Goal: Task Accomplishment & Management: Manage account settings

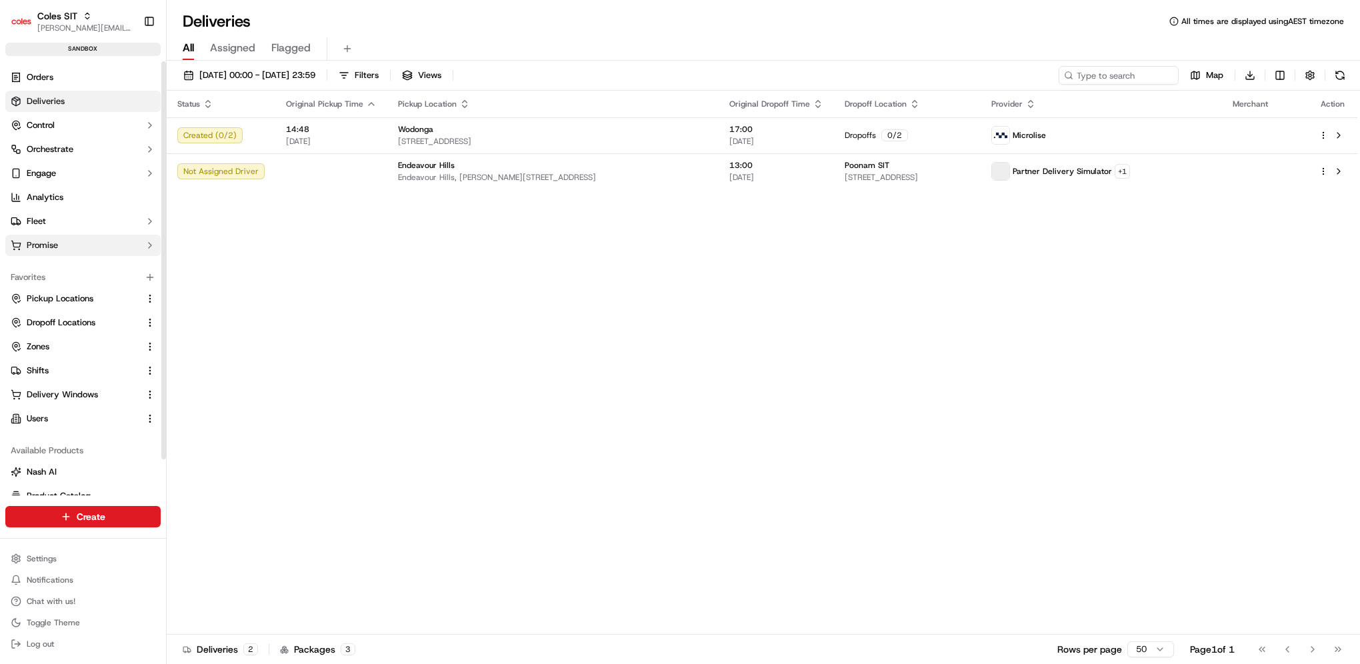
click at [49, 248] on span "Promise" at bounding box center [42, 245] width 31 height 12
click at [54, 261] on span "Delivery Windows" at bounding box center [62, 267] width 71 height 12
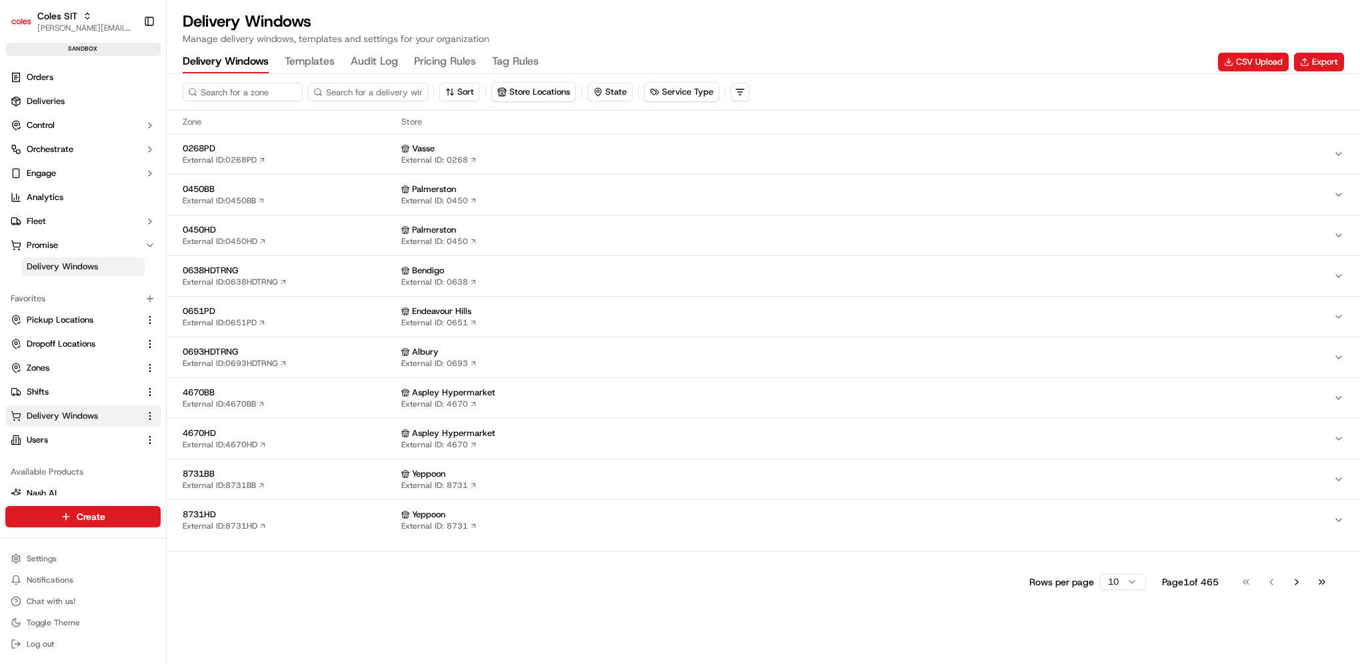
click at [439, 62] on Rules "Pricing Rules" at bounding box center [445, 62] width 62 height 23
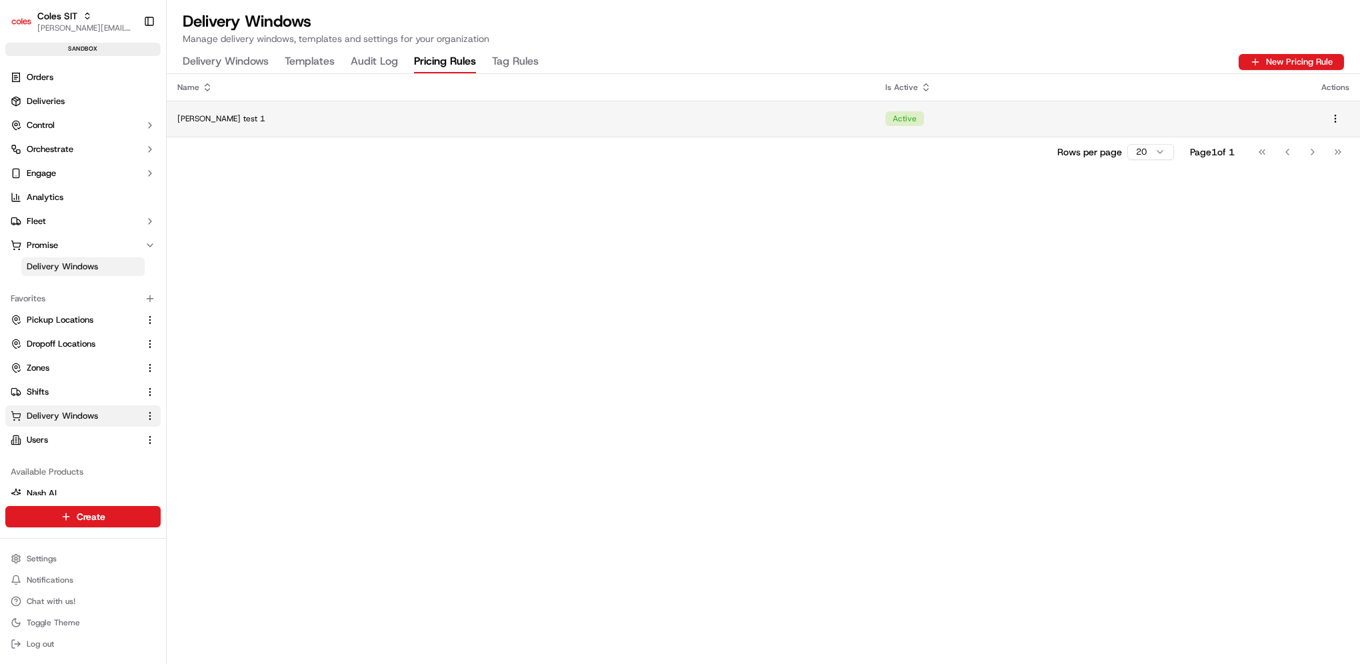
click at [874, 121] on td "Active" at bounding box center [1092, 119] width 436 height 36
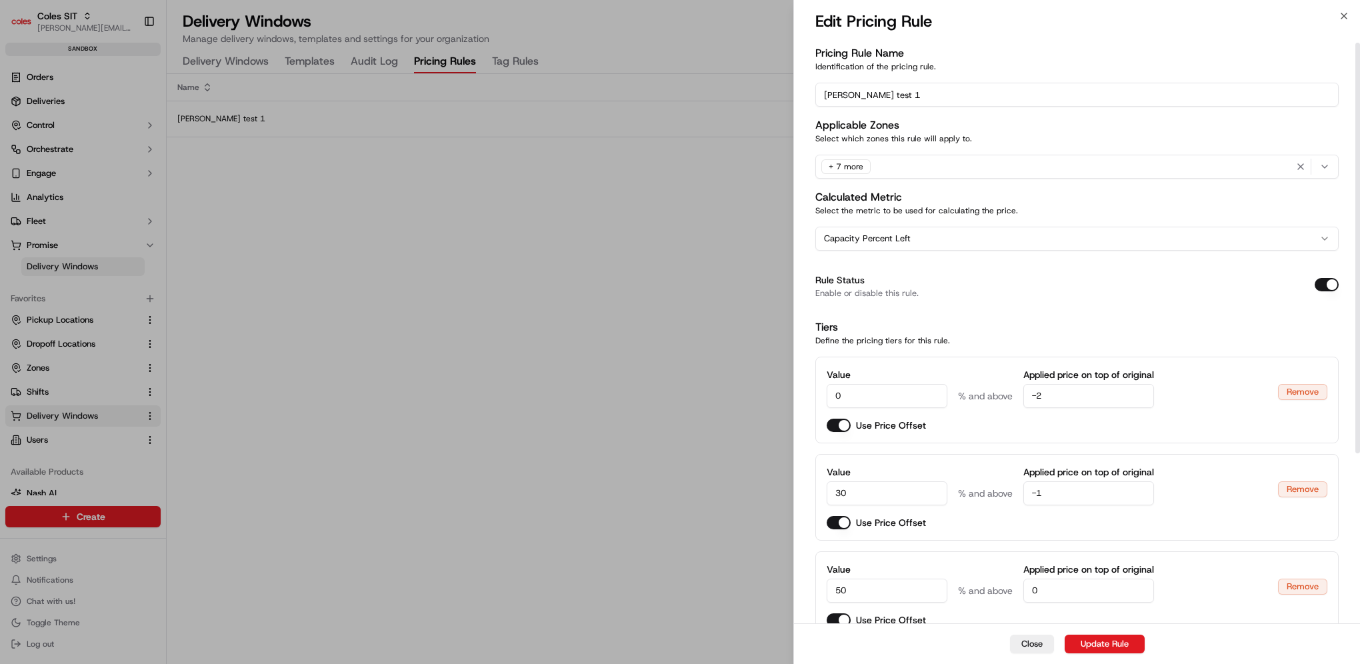
click at [1050, 315] on div "Pricing Rule Name Identification of the pricing rule. [PERSON_NAME] test 1 Appl…" at bounding box center [1076, 453] width 523 height 816
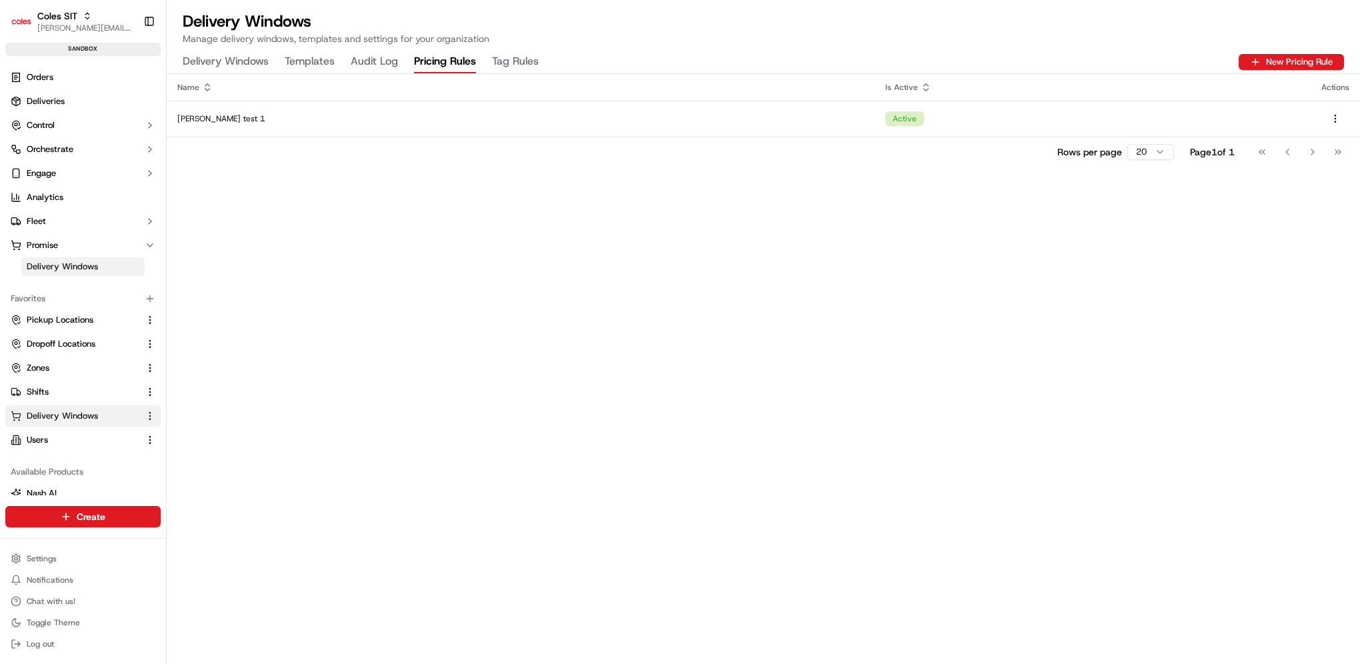
click at [545, 283] on div "Name Is Active Actions [PERSON_NAME] test 1 Active Rows per page 20 Page 1 of 1…" at bounding box center [763, 369] width 1193 height 590
click at [413, 187] on div "Name Is Active Actions [PERSON_NAME] test 1 Active Rows per page 20 Page 1 of 1…" at bounding box center [763, 369] width 1193 height 590
click at [506, 56] on Rules "Tag Rules" at bounding box center [515, 62] width 47 height 23
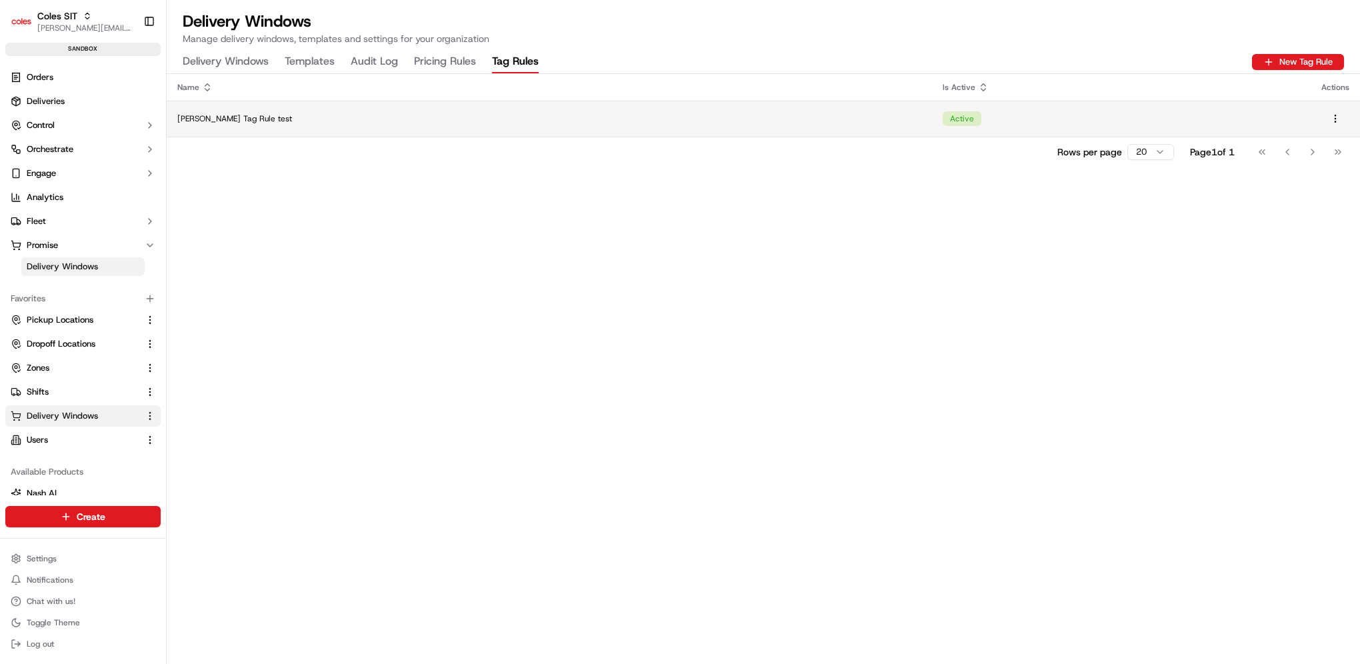
click at [557, 110] on td "[PERSON_NAME] Tag Rule test" at bounding box center [549, 119] width 765 height 36
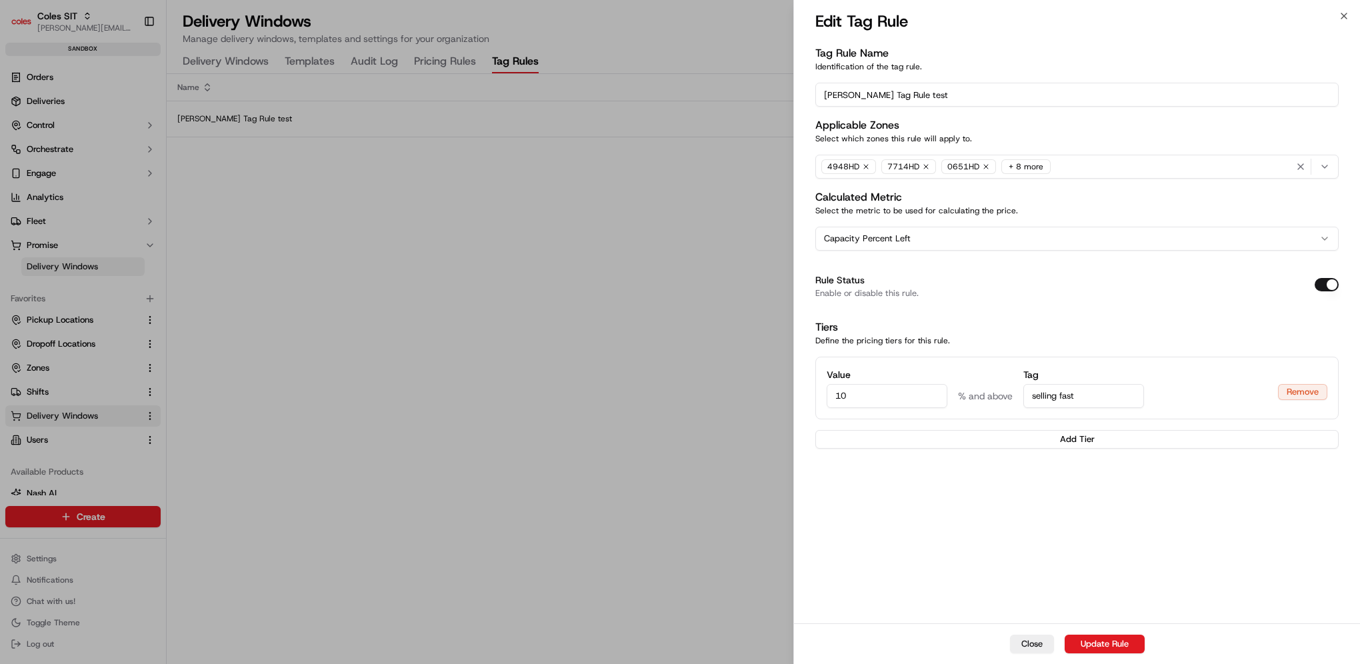
click at [872, 385] on input "10" at bounding box center [886, 396] width 121 height 24
drag, startPoint x: 874, startPoint y: 391, endPoint x: 693, endPoint y: 399, distance: 181.5
click at [693, 399] on body "Coles SIT [PERSON_NAME][EMAIL_ADDRESS][PERSON_NAME][PERSON_NAME][DOMAIN_NAME] T…" at bounding box center [680, 332] width 1360 height 664
click at [845, 397] on input "010" at bounding box center [886, 396] width 121 height 24
click at [842, 400] on input "010" at bounding box center [886, 396] width 121 height 24
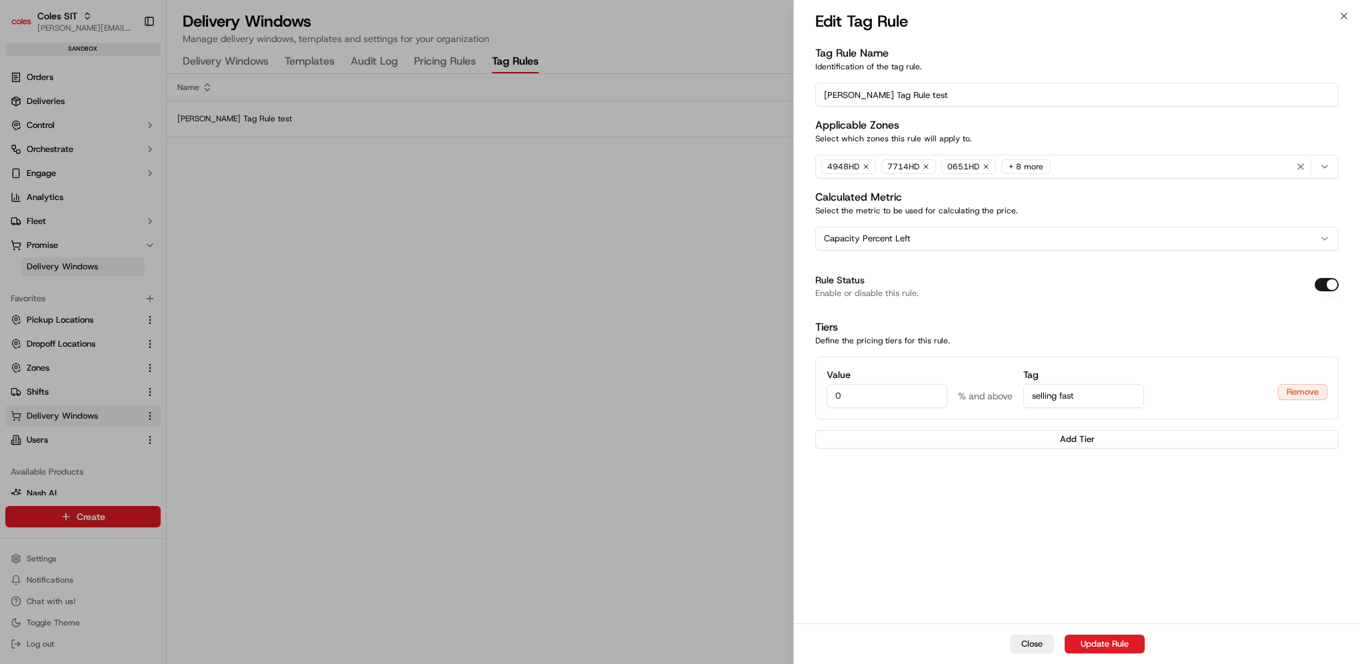
type input "0"
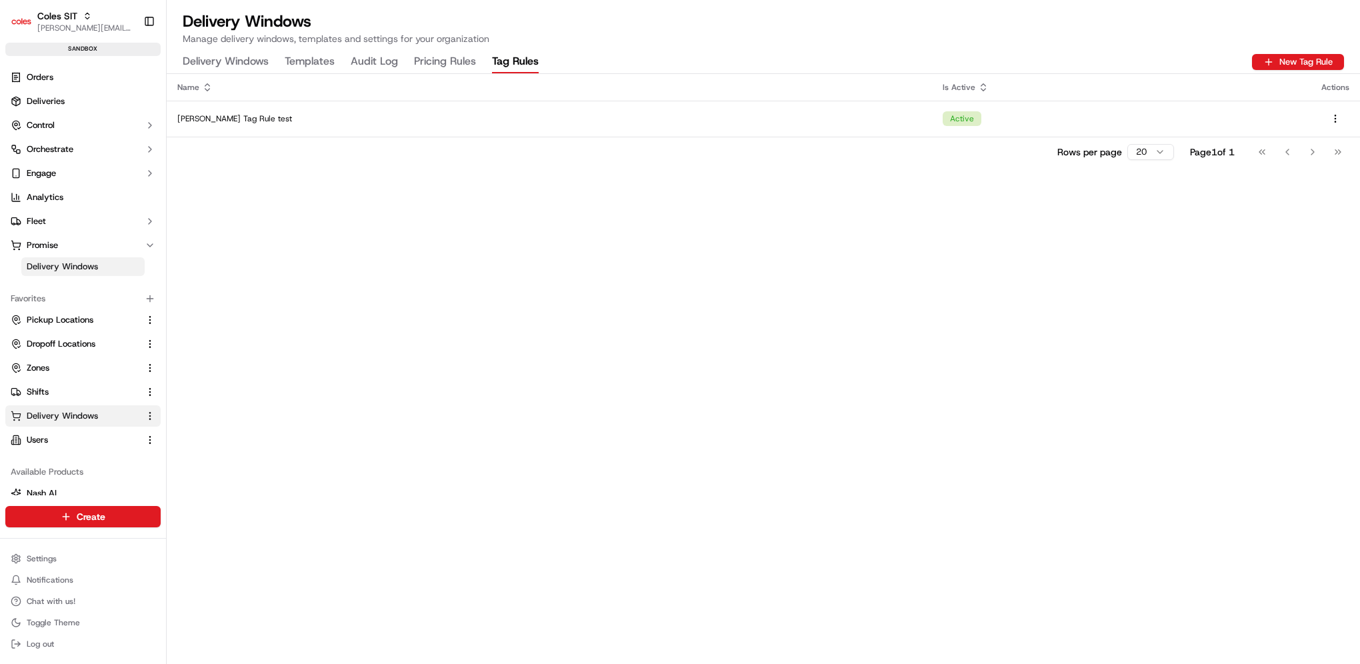
click at [459, 61] on Rules "Pricing Rules" at bounding box center [445, 62] width 62 height 23
click at [523, 65] on Rules "Tag Rules" at bounding box center [515, 62] width 47 height 23
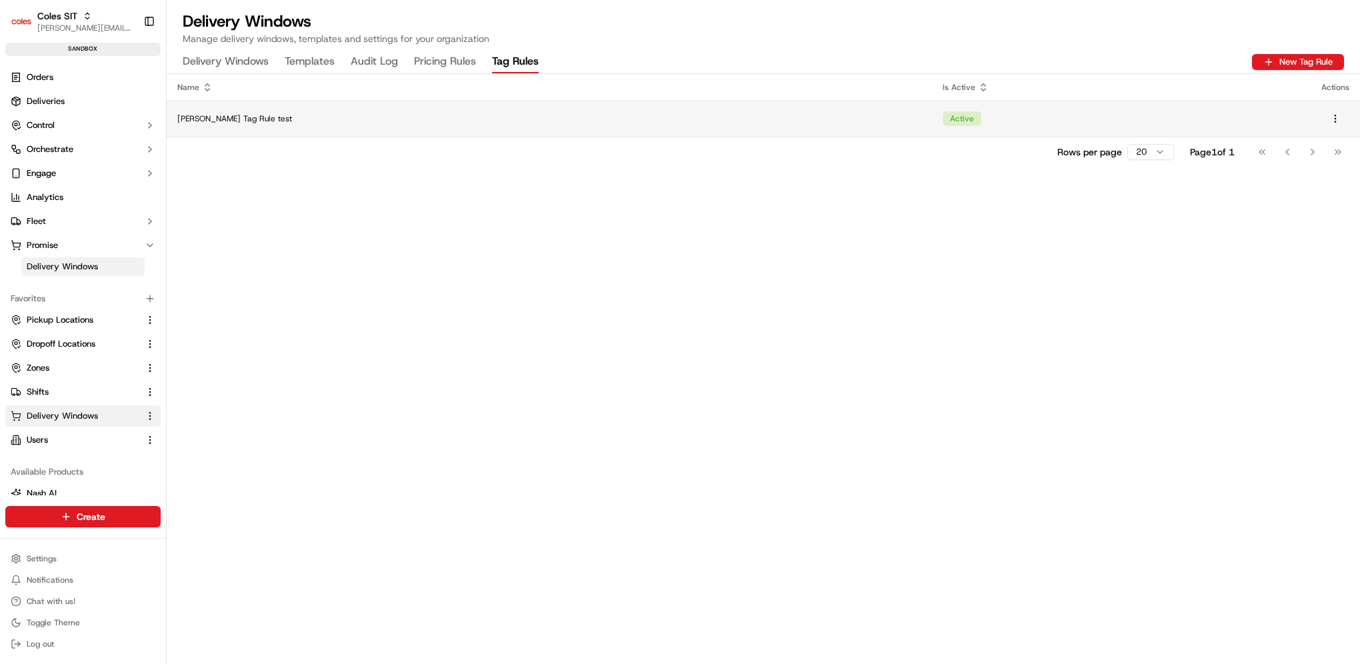
click at [523, 109] on td "[PERSON_NAME] Tag Rule test" at bounding box center [549, 119] width 765 height 36
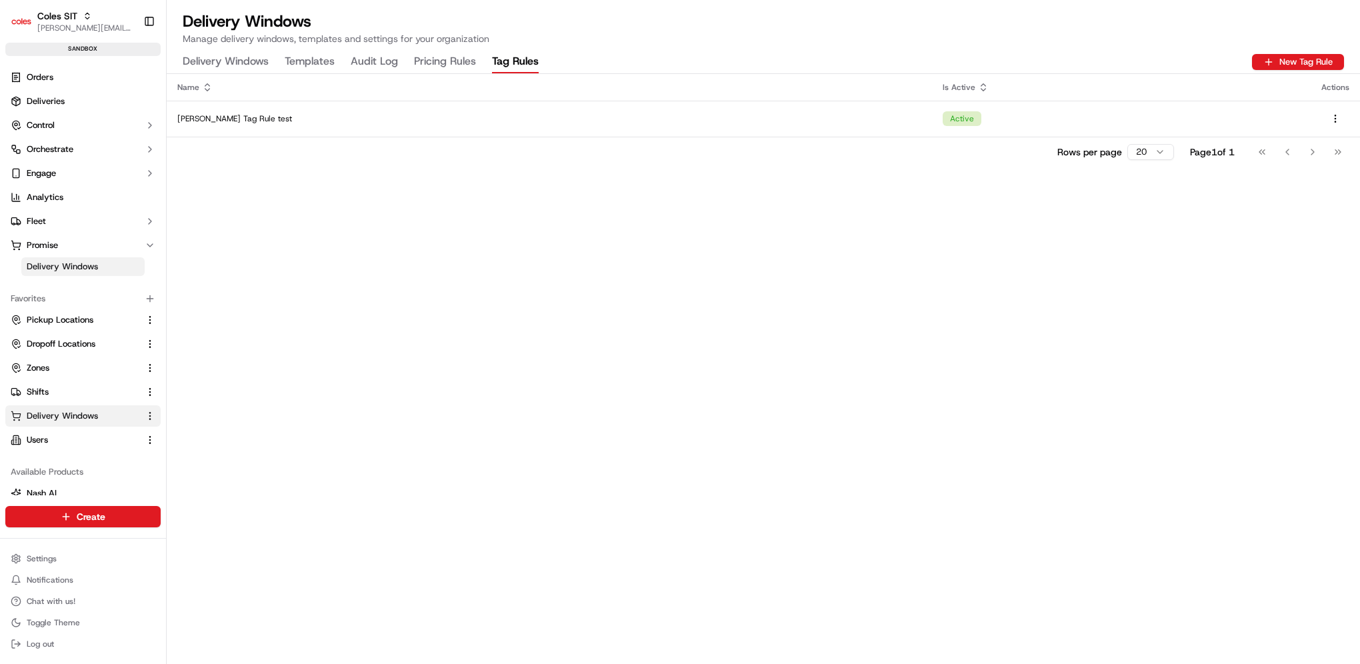
click at [437, 67] on Rules "Pricing Rules" at bounding box center [445, 62] width 62 height 23
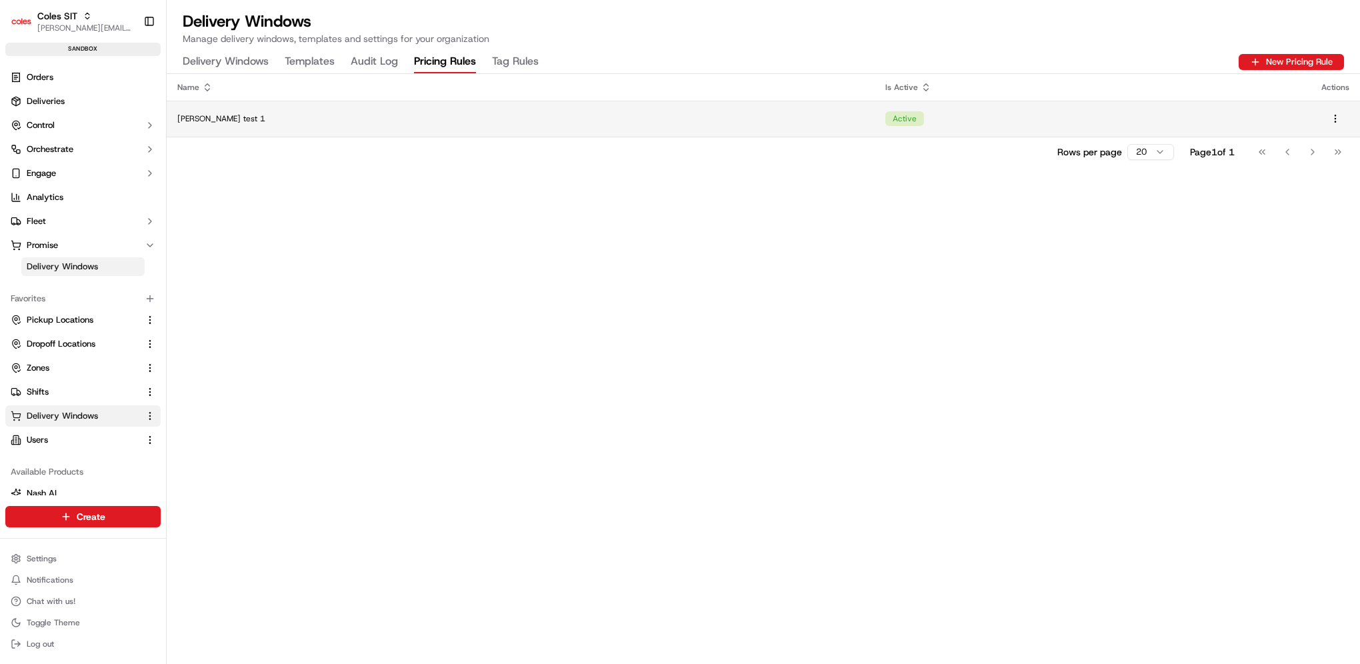
click at [366, 111] on td "[PERSON_NAME] test 1" at bounding box center [521, 119] width 708 height 36
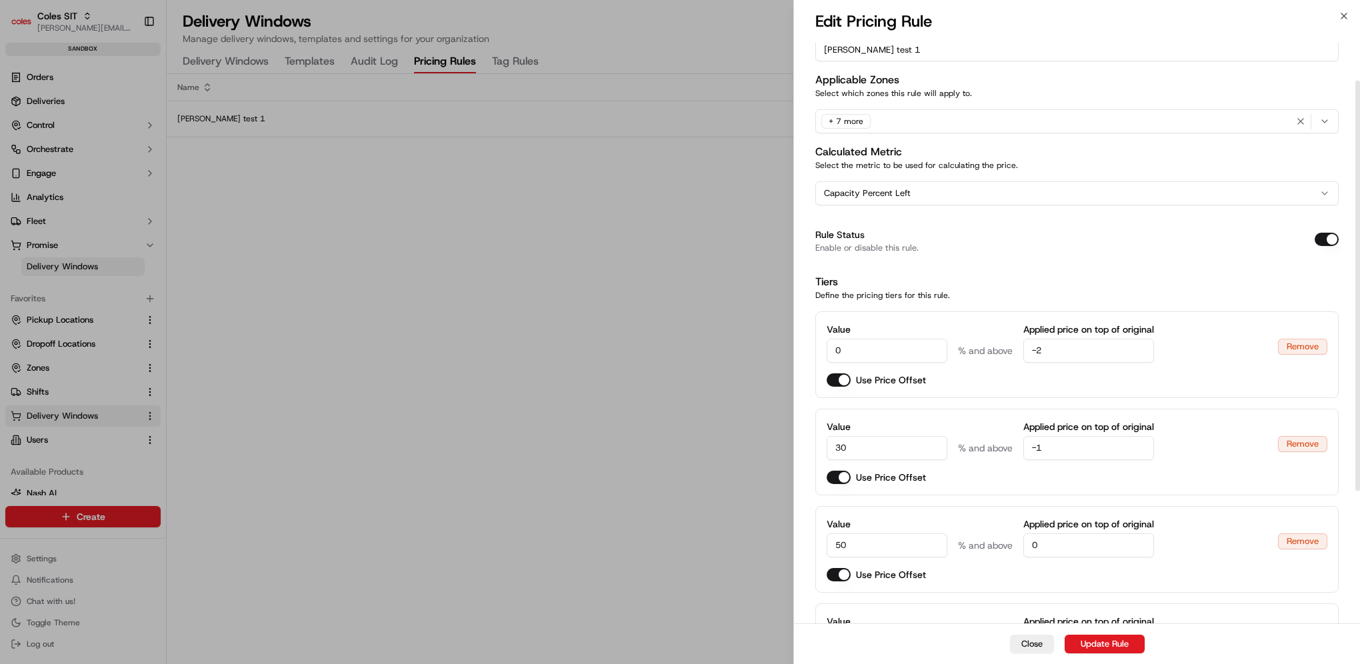
scroll to position [67, 0]
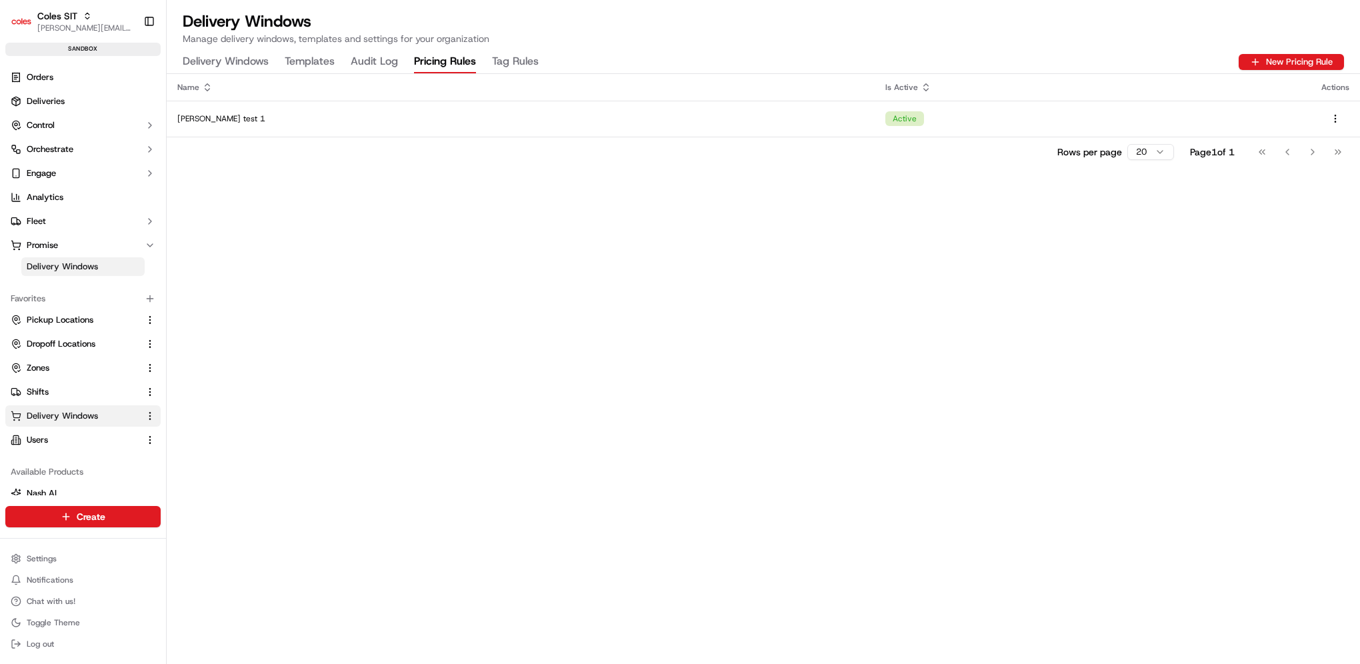
click at [499, 55] on Rules "Tag Rules" at bounding box center [515, 62] width 47 height 23
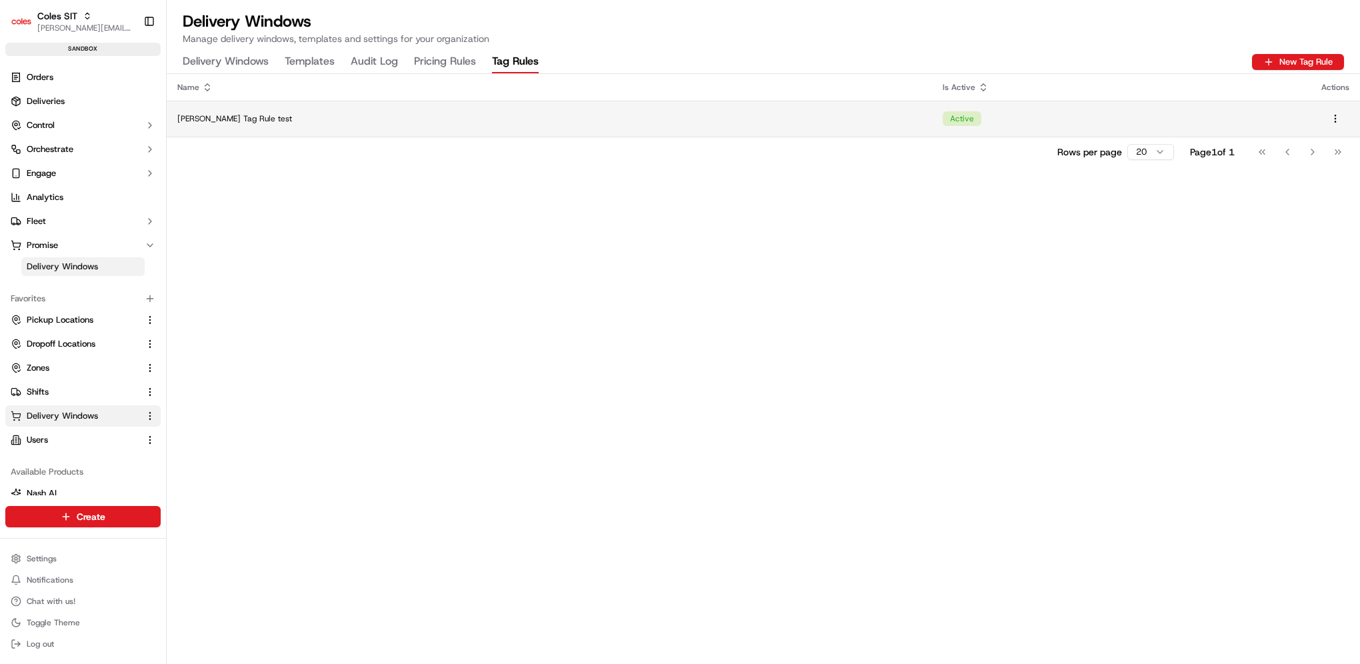
click at [598, 119] on div "[PERSON_NAME] Tag Rule test" at bounding box center [549, 118] width 744 height 11
